Goal: Information Seeking & Learning: Check status

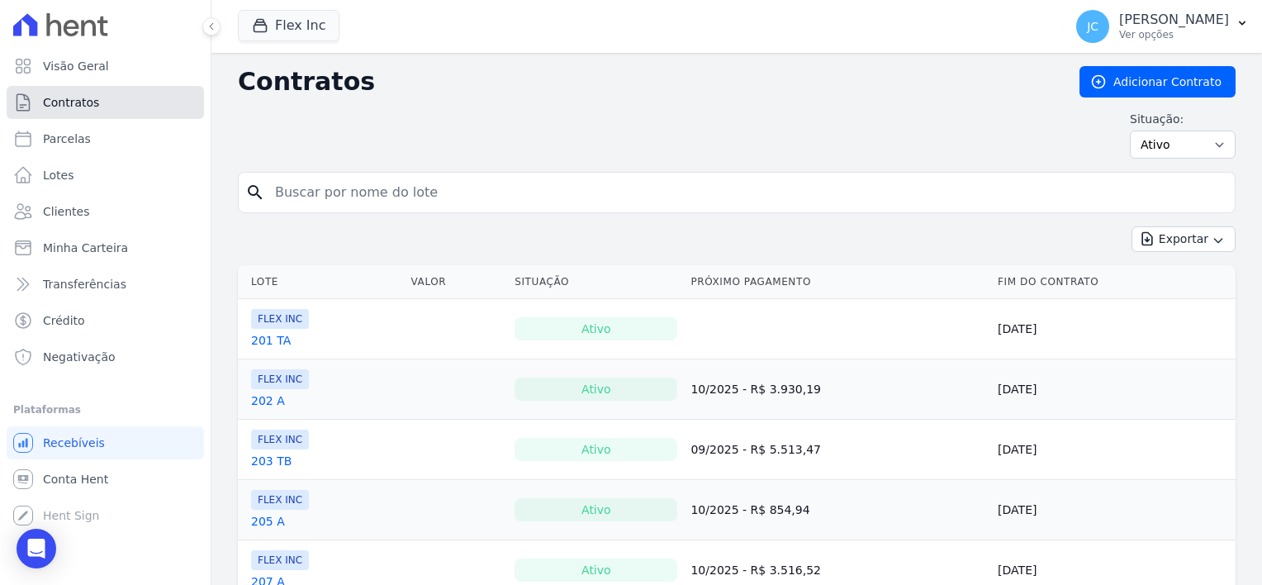
click at [63, 98] on span "Contratos" at bounding box center [71, 102] width 56 height 17
click at [73, 145] on span "Parcelas" at bounding box center [67, 139] width 48 height 17
select select
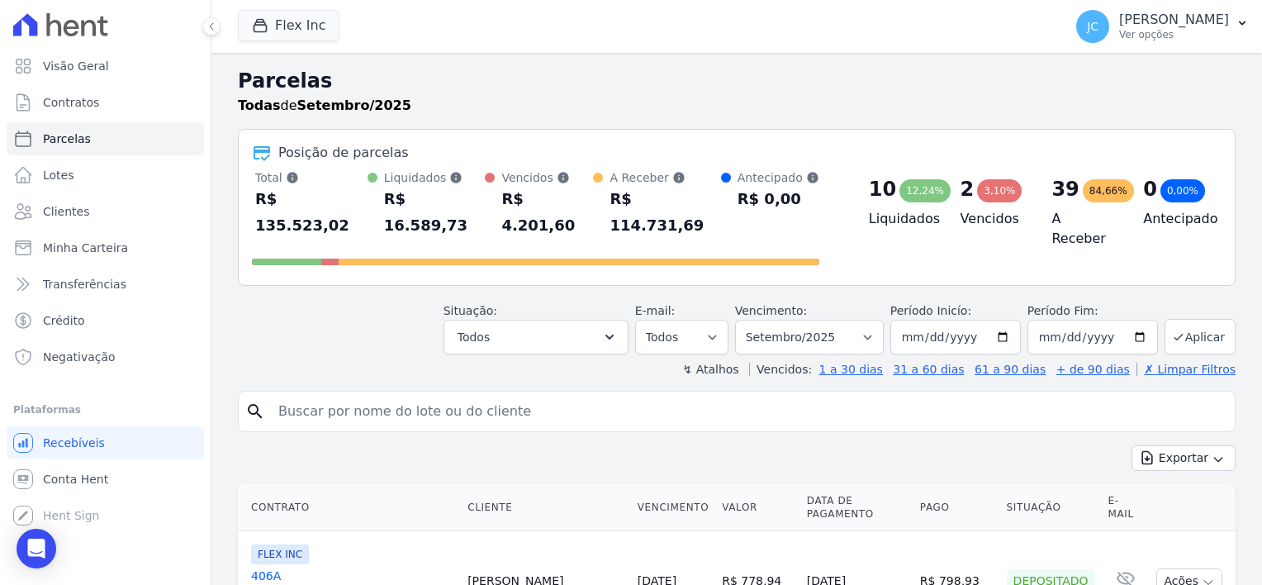
click at [978, 195] on div "3,10%" at bounding box center [999, 190] width 45 height 23
click at [608, 320] on button "Todos" at bounding box center [536, 337] width 185 height 35
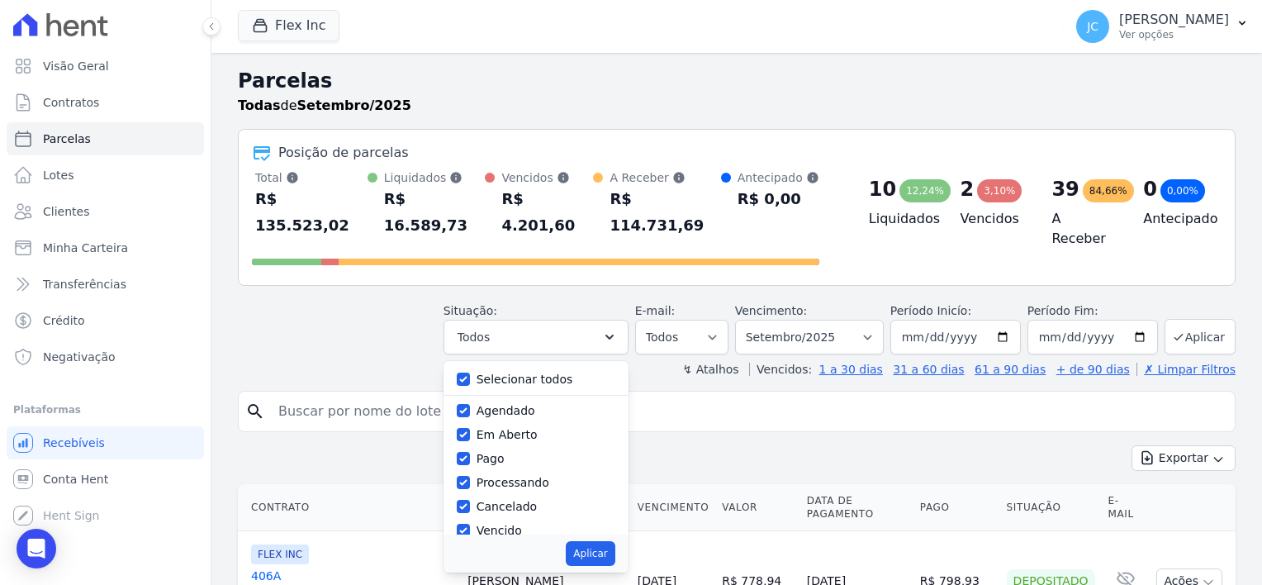
click at [535, 404] on label "Agendado" at bounding box center [506, 410] width 59 height 13
click at [470, 404] on input "Agendado" at bounding box center [463, 410] width 13 height 13
checkbox input "false"
click at [529, 428] on label "Em Aberto" at bounding box center [507, 434] width 61 height 13
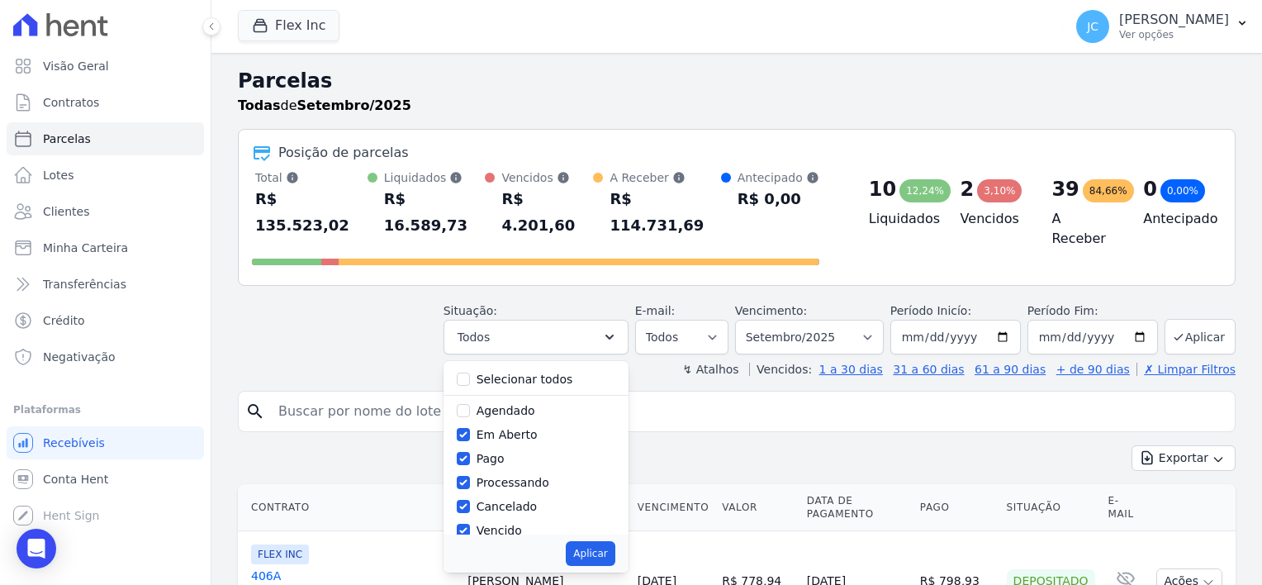
click at [470, 428] on input "Em Aberto" at bounding box center [463, 434] width 13 height 13
checkbox input "false"
click at [522, 447] on div "Pago" at bounding box center [536, 459] width 159 height 24
click at [527, 476] on label "Processando" at bounding box center [513, 482] width 73 height 13
click at [470, 476] on input "Processando" at bounding box center [463, 482] width 13 height 13
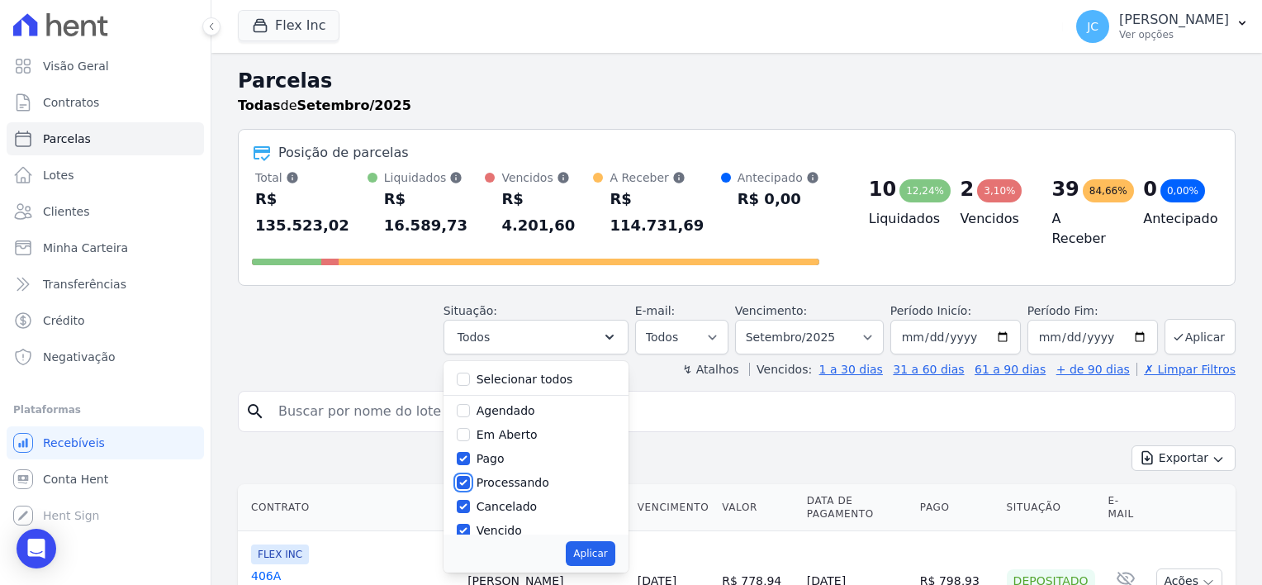
checkbox input "false"
click at [529, 500] on label "Cancelado" at bounding box center [507, 506] width 60 height 13
click at [470, 500] on input "Cancelado" at bounding box center [463, 506] width 13 height 13
checkbox input "false"
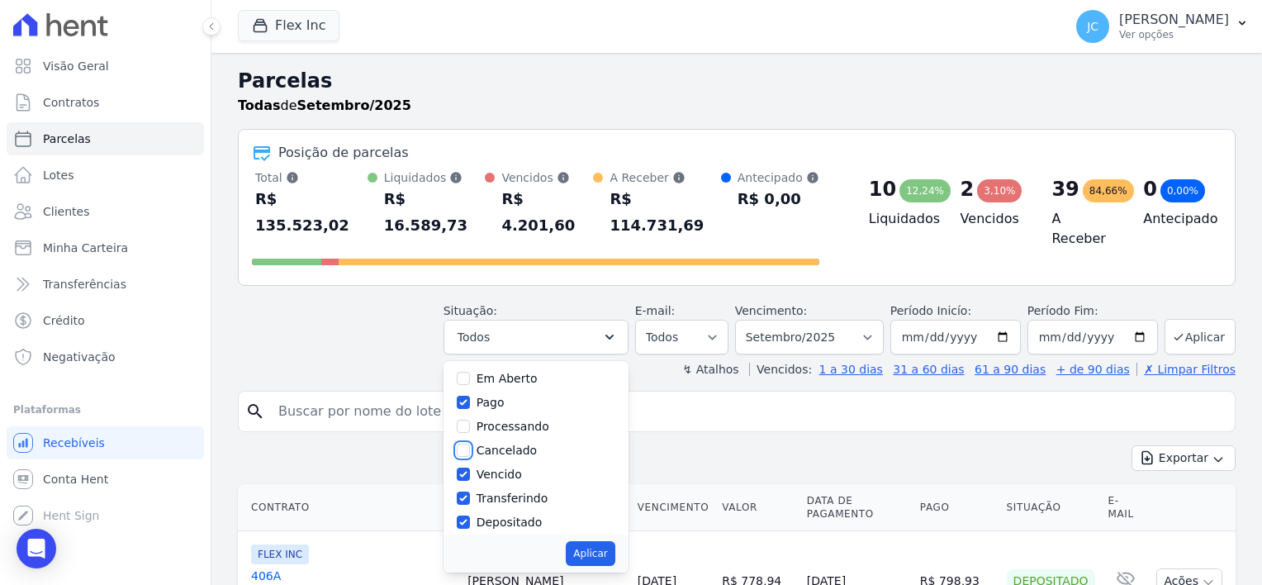
scroll to position [83, 0]
click at [549, 465] on label "Transferindo" at bounding box center [513, 471] width 72 height 13
click at [470, 465] on input "Transferindo" at bounding box center [463, 471] width 13 height 13
checkbox input "false"
drag, startPoint x: 549, startPoint y: 468, endPoint x: 539, endPoint y: 486, distance: 21.1
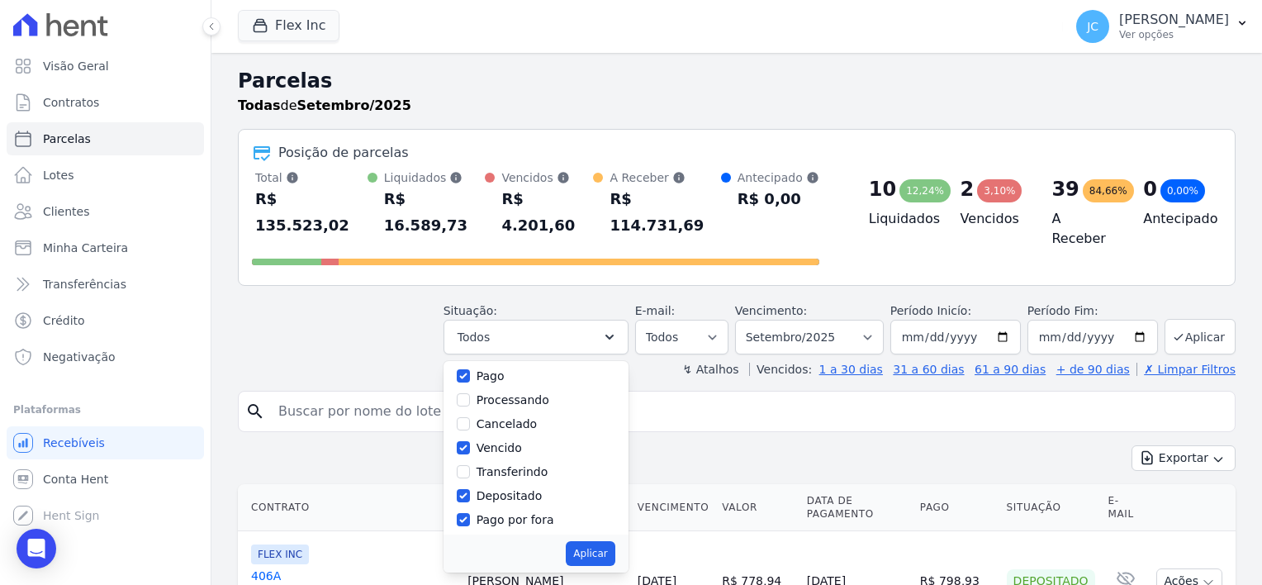
click at [543, 489] on label "Depositado" at bounding box center [510, 495] width 66 height 13
click at [470, 489] on input "Depositado" at bounding box center [463, 495] width 13 height 13
checkbox input "false"
click at [532, 513] on label "Pago por fora" at bounding box center [516, 519] width 78 height 13
click at [470, 513] on input "Pago por fora" at bounding box center [463, 519] width 13 height 13
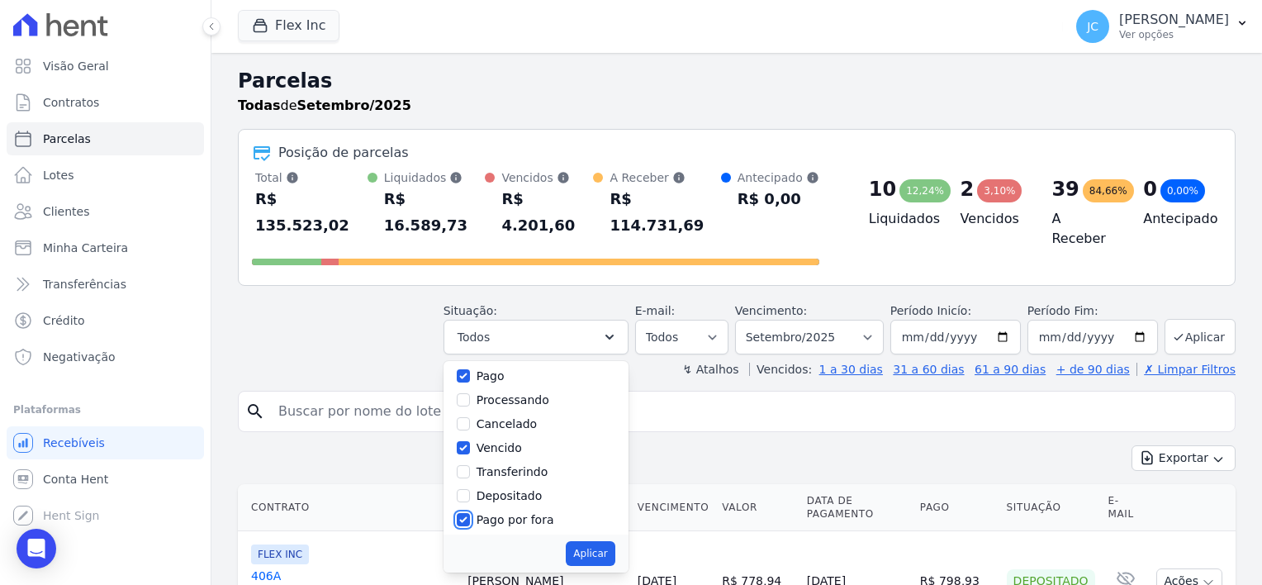
checkbox input "false"
click at [528, 505] on div "Retido" at bounding box center [536, 517] width 159 height 24
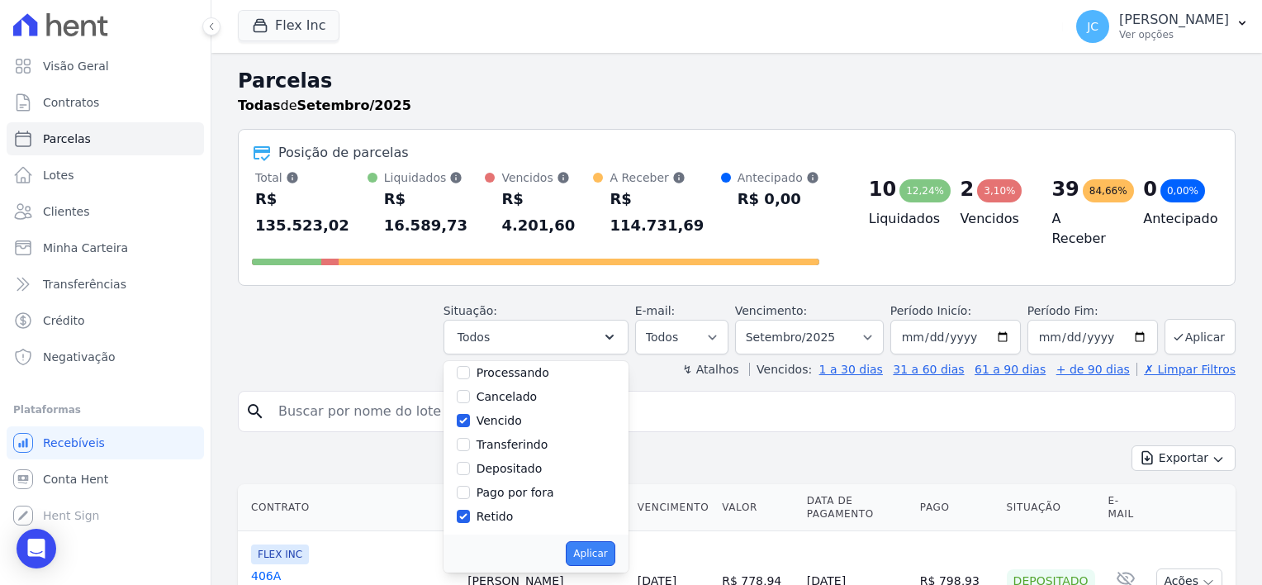
click at [615, 541] on button "Aplicar" at bounding box center [590, 553] width 49 height 25
select select "paid"
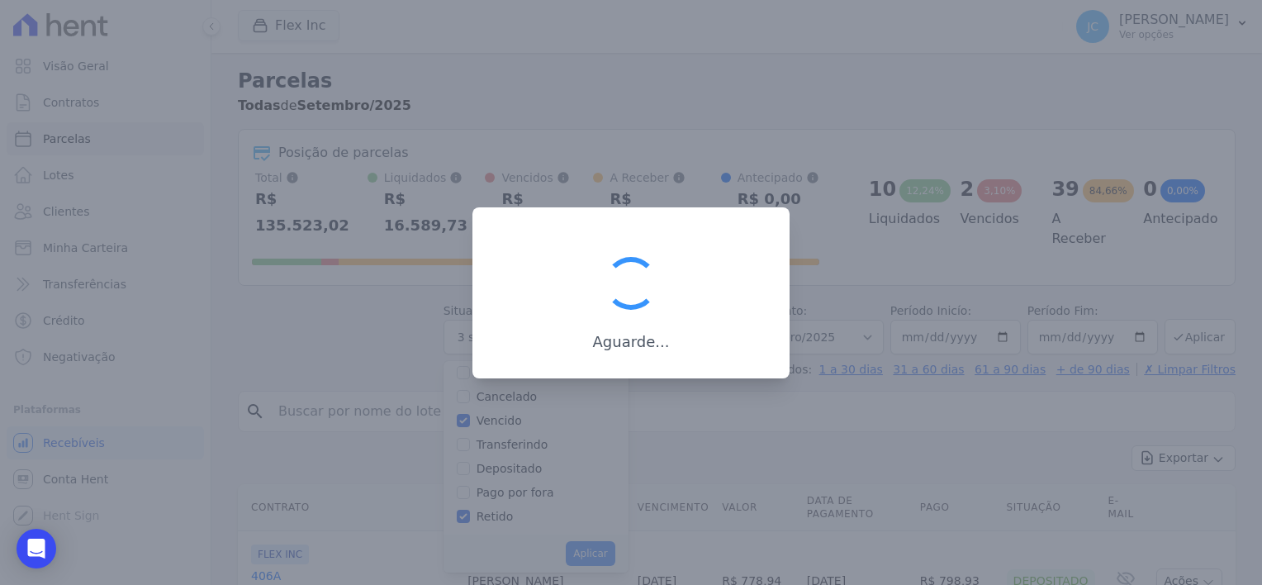
click at [630, 522] on div at bounding box center [631, 292] width 1262 height 585
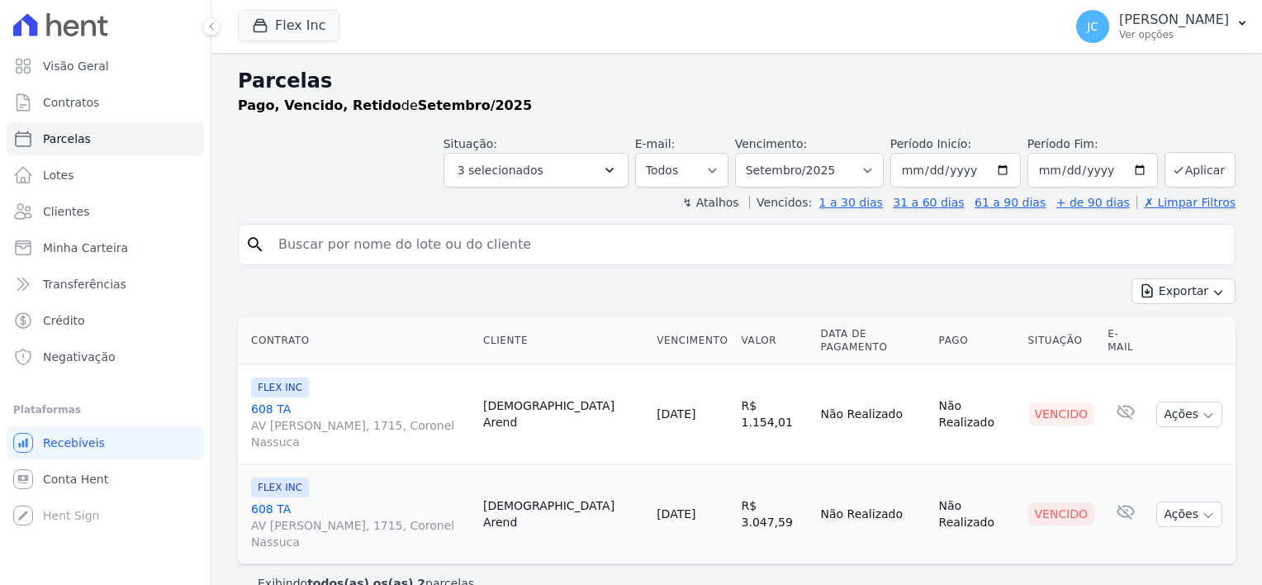
select select
click at [64, 148] on link "Parcelas" at bounding box center [105, 138] width 197 height 33
select select
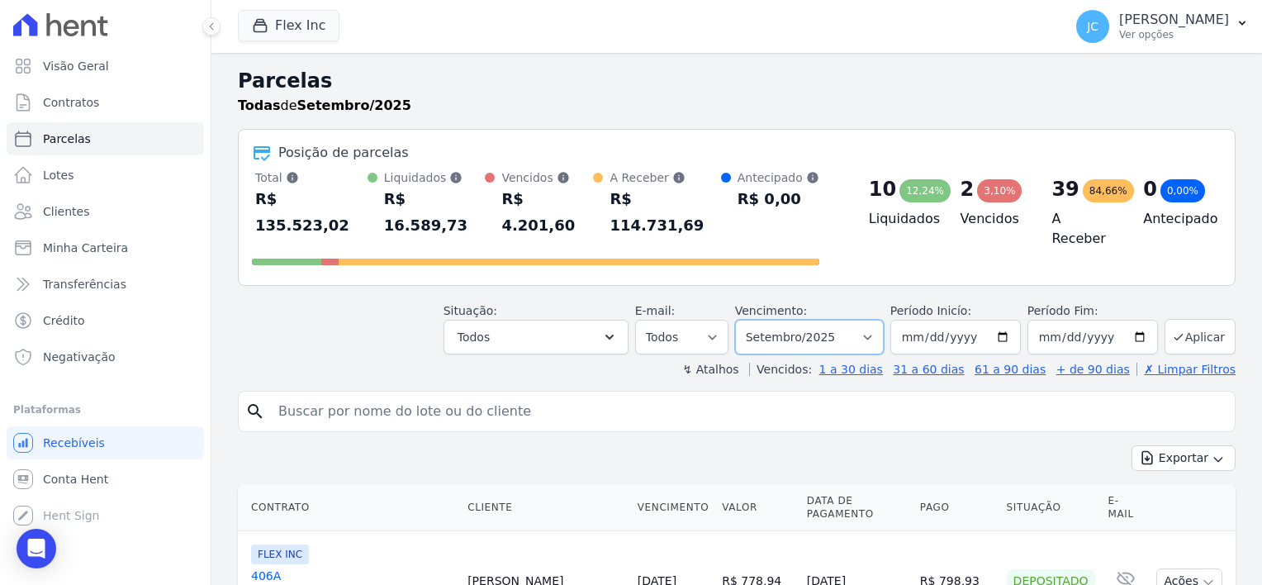
click at [805, 320] on select "Filtrar por período ──────── Todos os meses Julho/2025 Agosto/2025 Setembro/202…" at bounding box center [809, 337] width 149 height 35
select select "10/2025"
click at [749, 320] on select "Filtrar por período ──────── Todos os meses Julho/2025 Agosto/2025 Setembro/202…" at bounding box center [809, 337] width 149 height 35
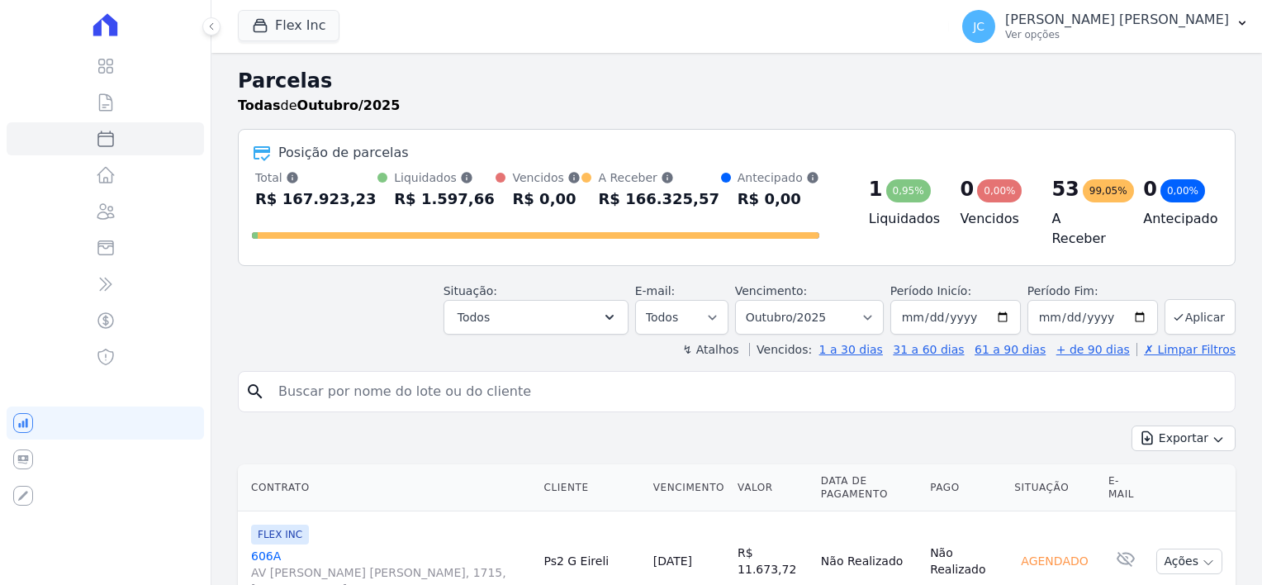
select select
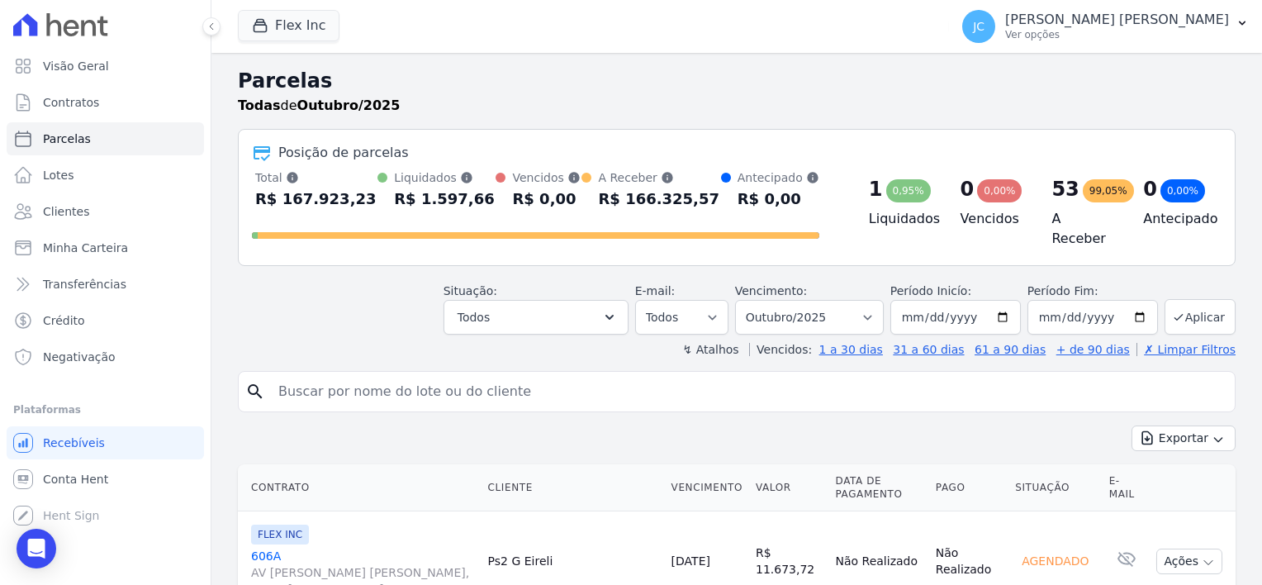
click at [901, 194] on div "0,95%" at bounding box center [908, 190] width 45 height 23
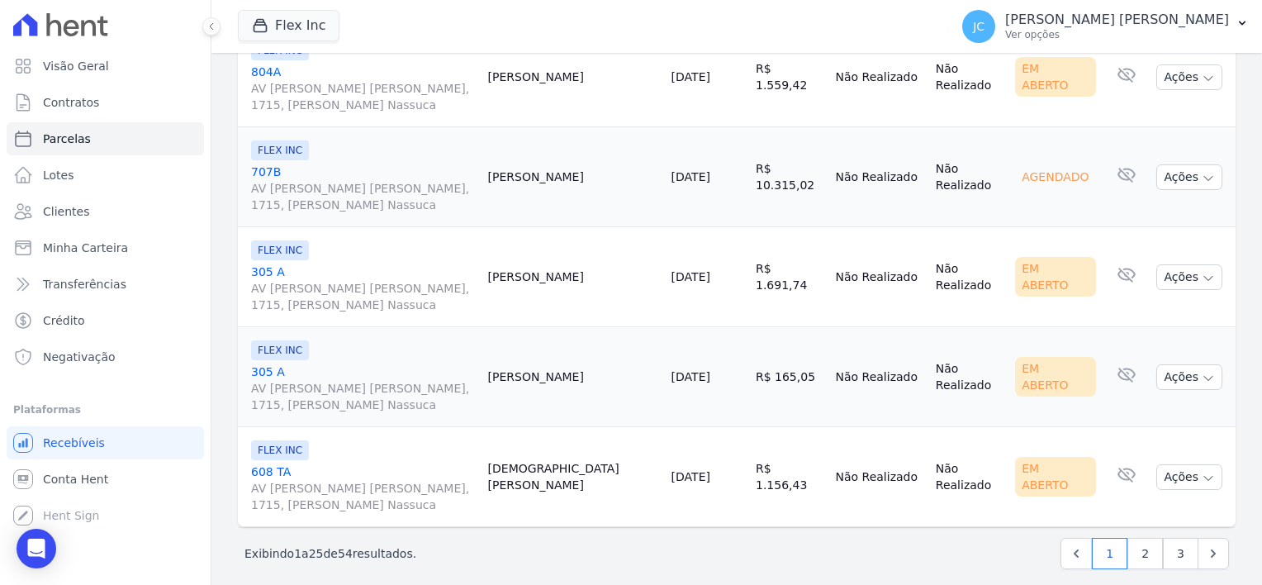
scroll to position [2485, 0]
click at [1136, 536] on link "2" at bounding box center [1146, 551] width 36 height 31
select select
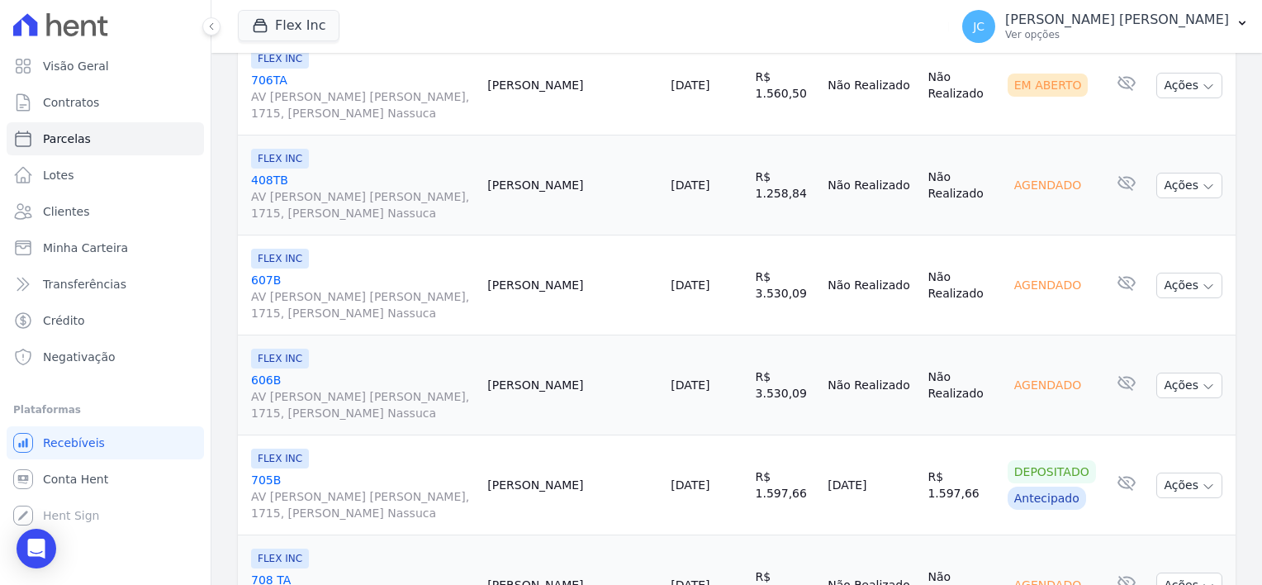
scroll to position [2056, 0]
